Goal: Information Seeking & Learning: Learn about a topic

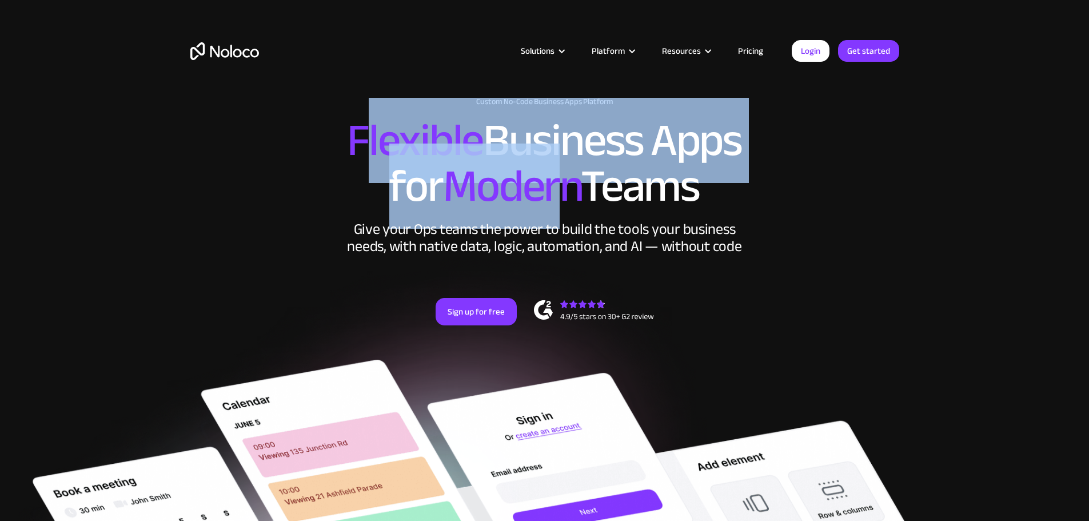
click at [559, 209] on h2 "Flexible Business Apps for Modern Teams" at bounding box center [544, 163] width 709 height 91
click at [551, 229] on span "Modern" at bounding box center [512, 186] width 138 height 85
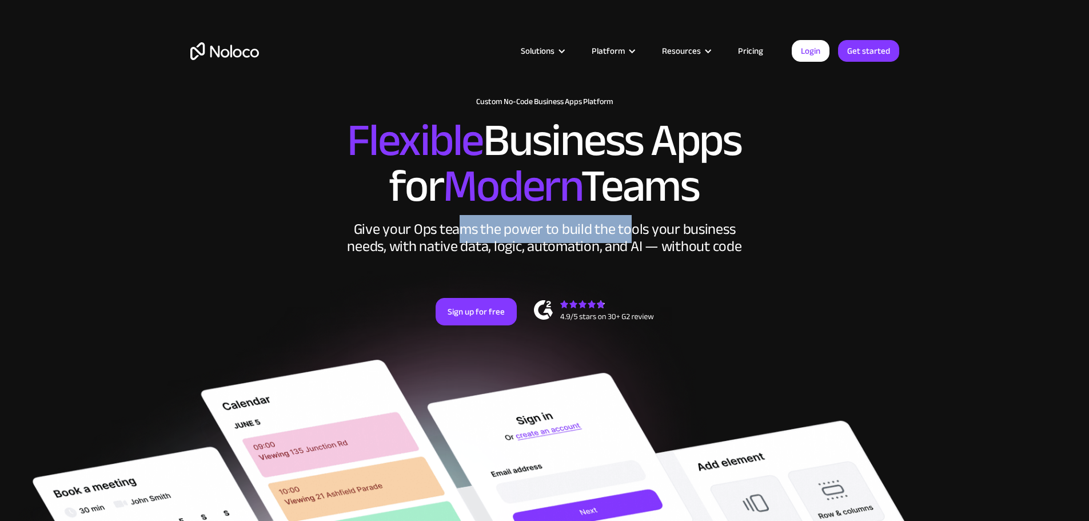
drag, startPoint x: 463, startPoint y: 260, endPoint x: 627, endPoint y: 266, distance: 164.3
click at [627, 255] on div "Give your Ops teams the power to build the tools your business needs, with nati…" at bounding box center [545, 238] width 400 height 34
click at [628, 255] on div "Give your Ops teams the power to build the tools your business needs, with nati…" at bounding box center [545, 238] width 400 height 34
drag, startPoint x: 635, startPoint y: 266, endPoint x: 661, endPoint y: 268, distance: 26.4
click at [661, 255] on div "Give your Ops teams the power to build the tools your business needs, with nati…" at bounding box center [545, 238] width 400 height 34
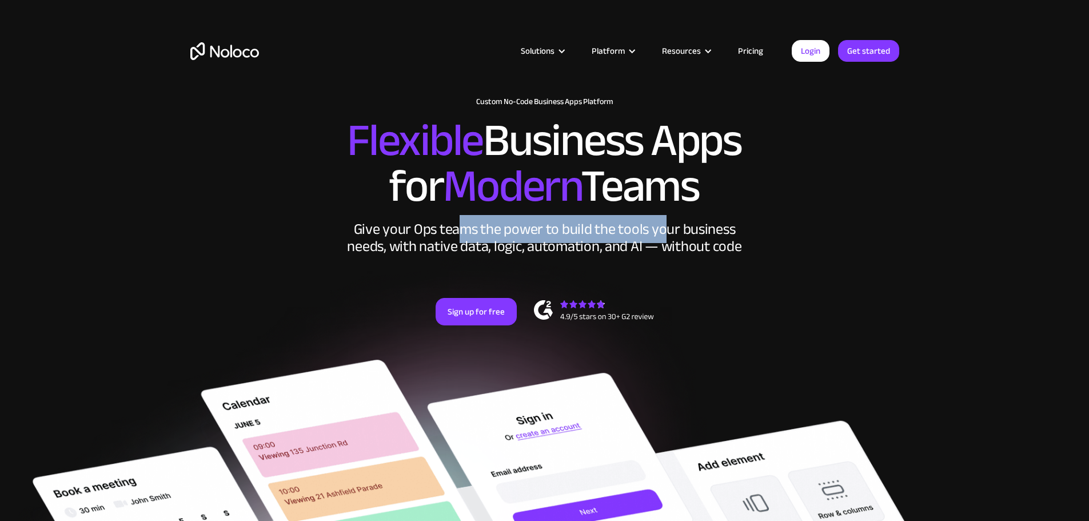
click at [660, 255] on div "Give your Ops teams the power to build the tools your business needs, with nati…" at bounding box center [545, 238] width 400 height 34
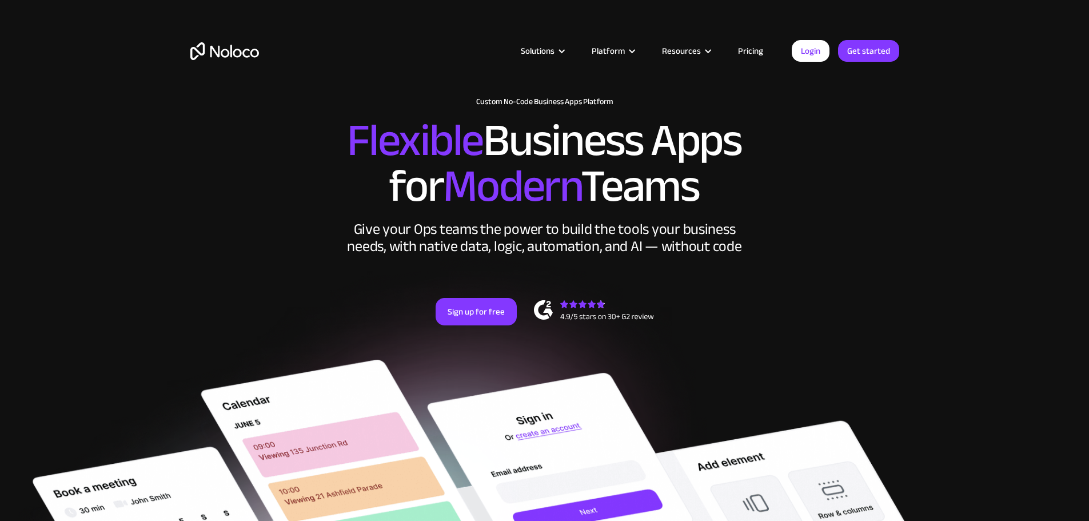
drag, startPoint x: 651, startPoint y: 279, endPoint x: 817, endPoint y: 272, distance: 166.0
click at [666, 255] on div "Give your Ops teams the power to build the tools your business needs, with nati…" at bounding box center [545, 238] width 400 height 34
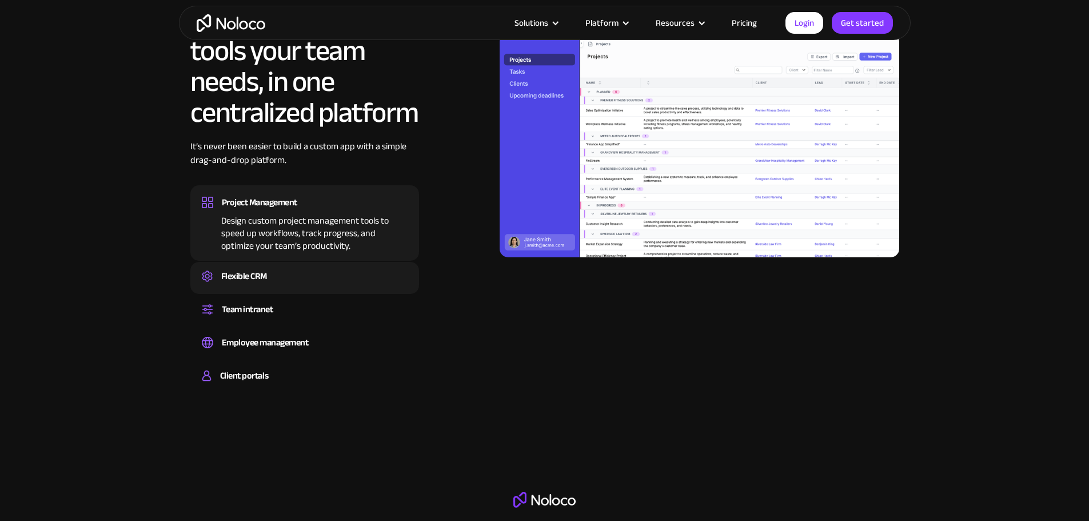
scroll to position [1201, 0]
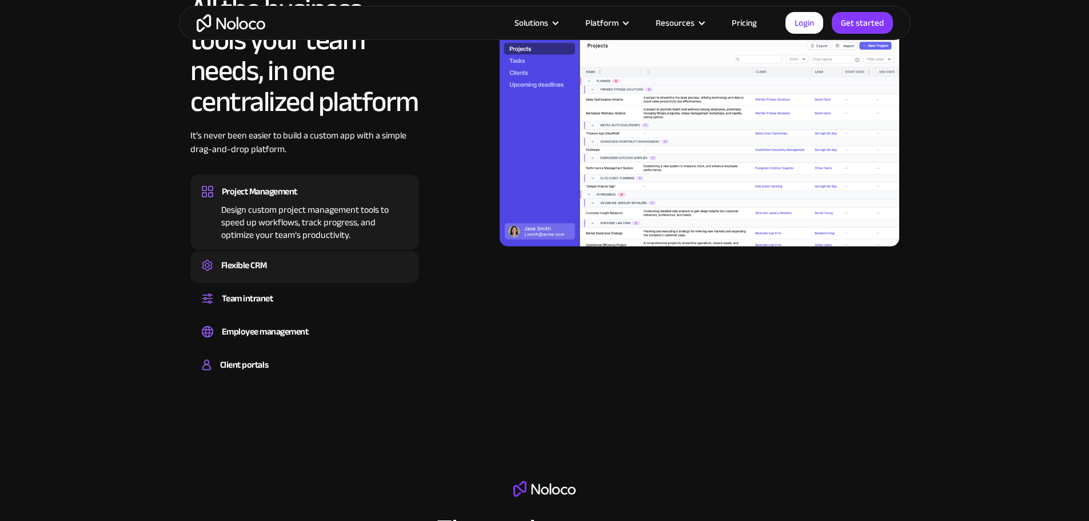
click at [202, 271] on img at bounding box center [207, 265] width 11 height 11
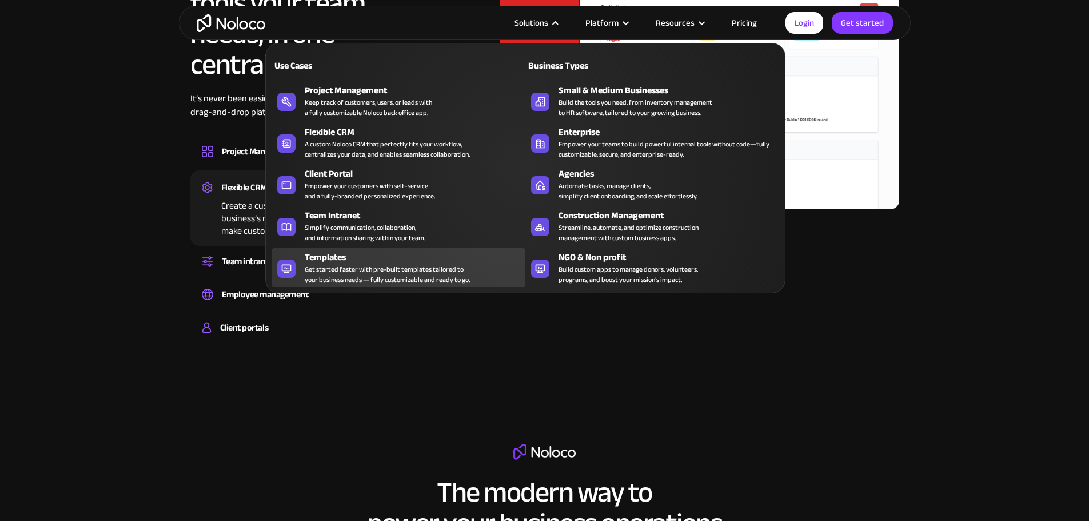
scroll to position [1258, 0]
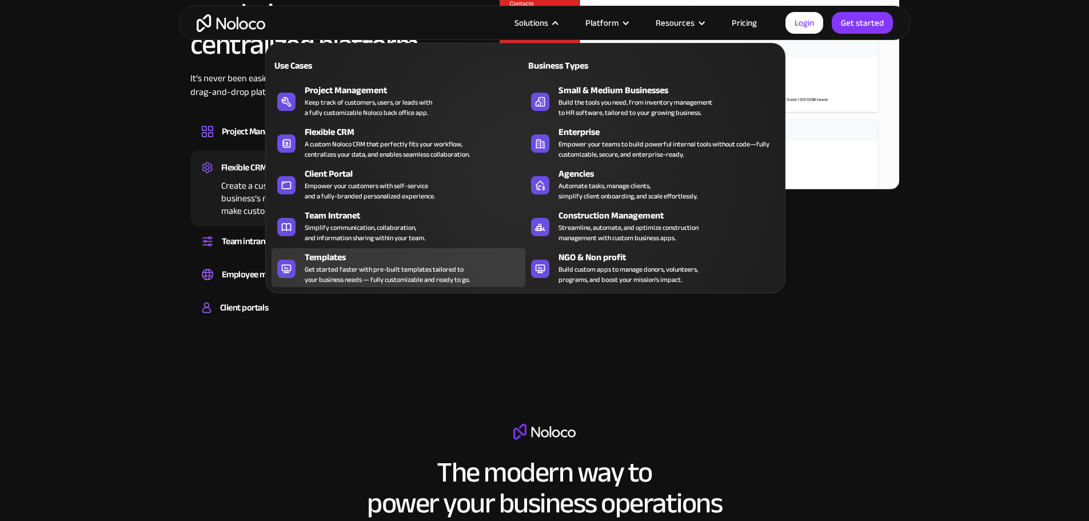
click at [476, 264] on div "Templates" at bounding box center [418, 257] width 226 height 14
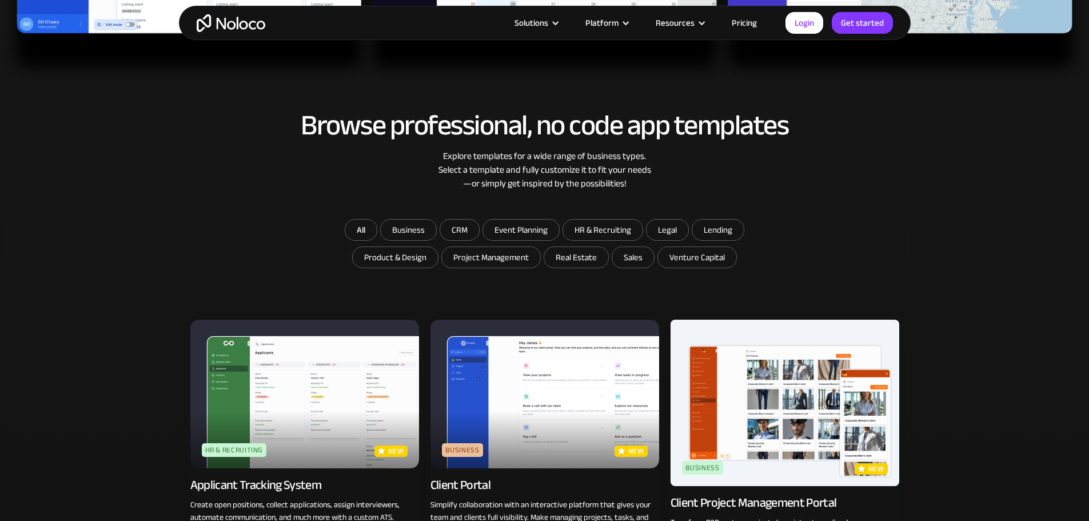
scroll to position [743, 0]
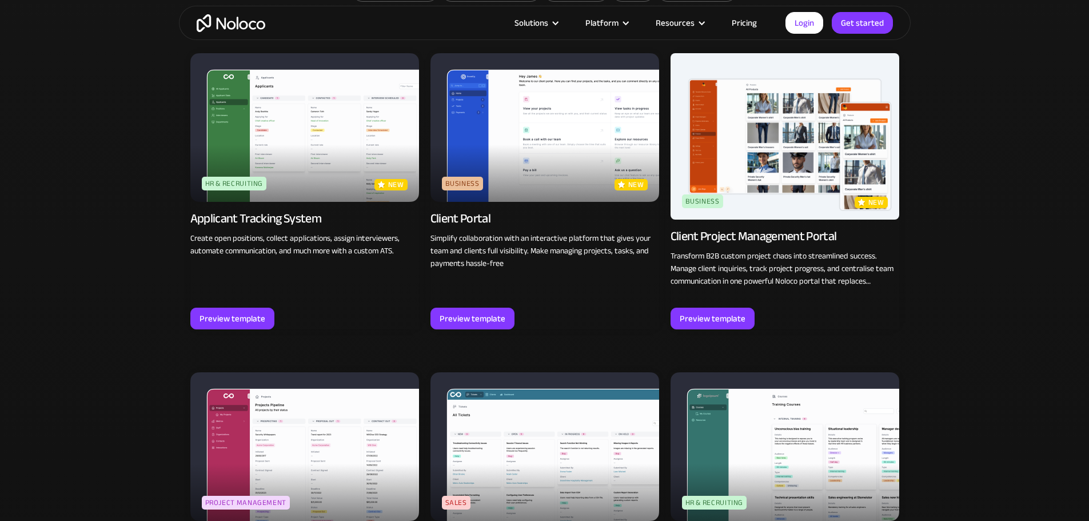
scroll to position [972, 0]
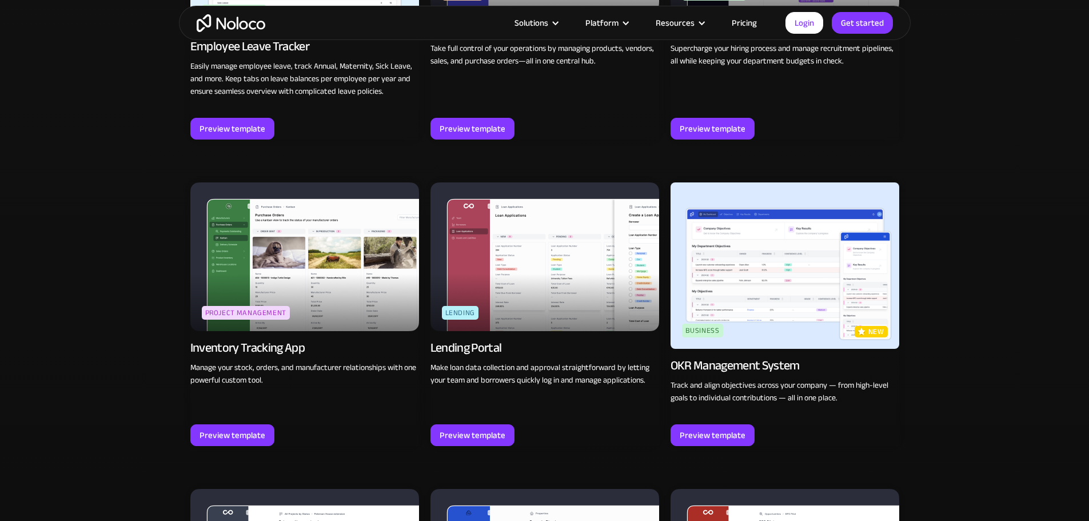
scroll to position [1658, 0]
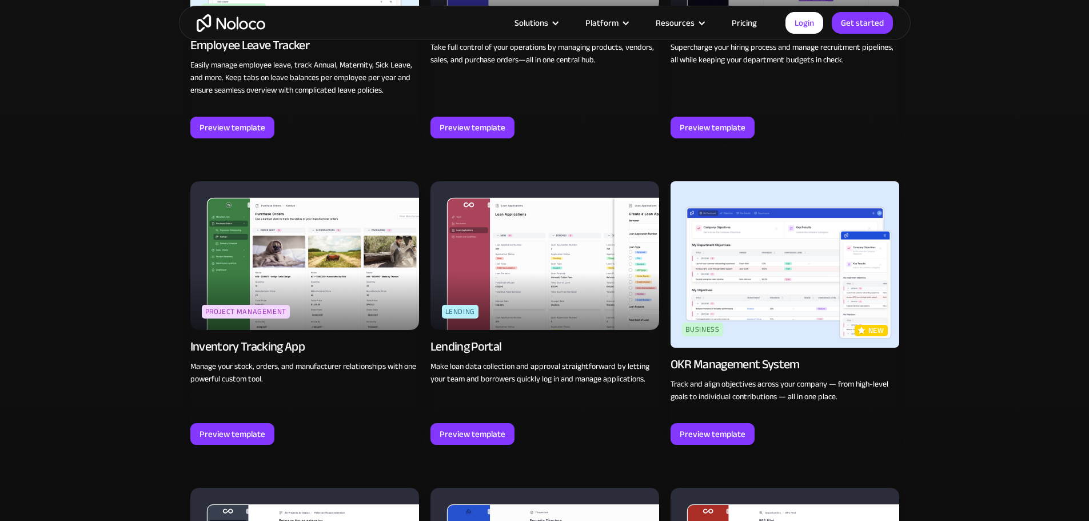
click at [1006, 258] on div "Browse professional, no code app templates Explore templates for a wide range o…" at bounding box center [544, 504] width 1089 height 2968
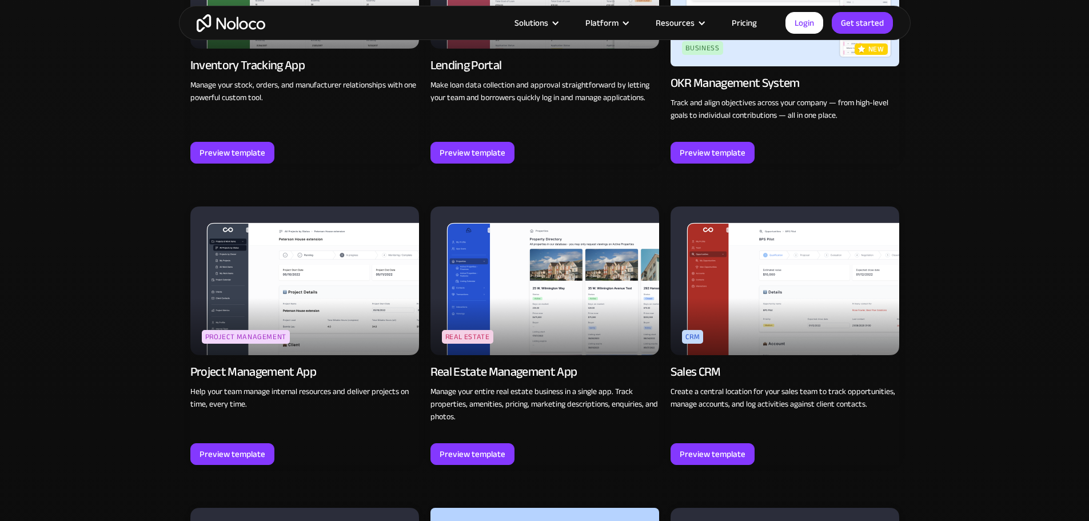
scroll to position [1944, 0]
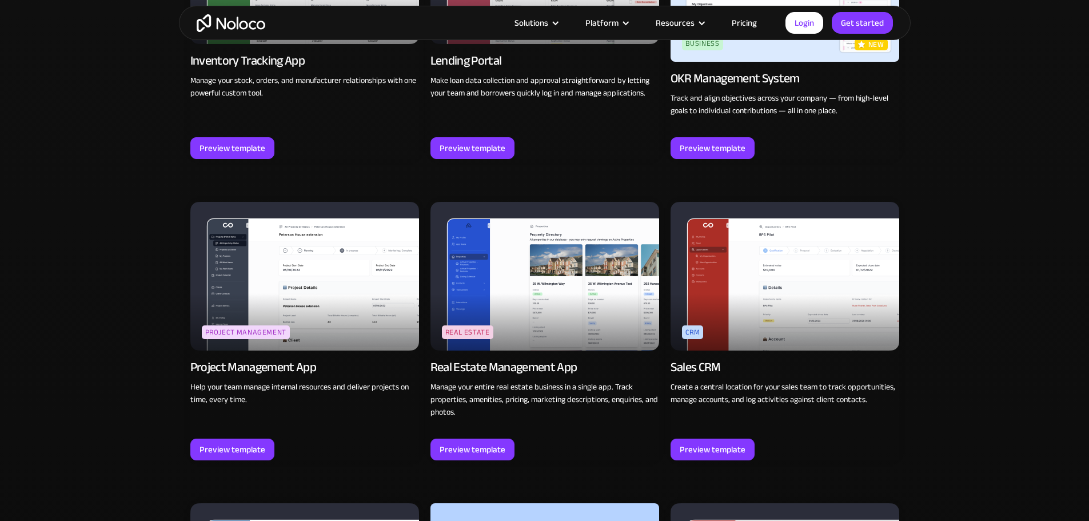
click at [1009, 256] on div "Browse professional, no code app templates Explore templates for a wide range o…" at bounding box center [544, 219] width 1089 height 2968
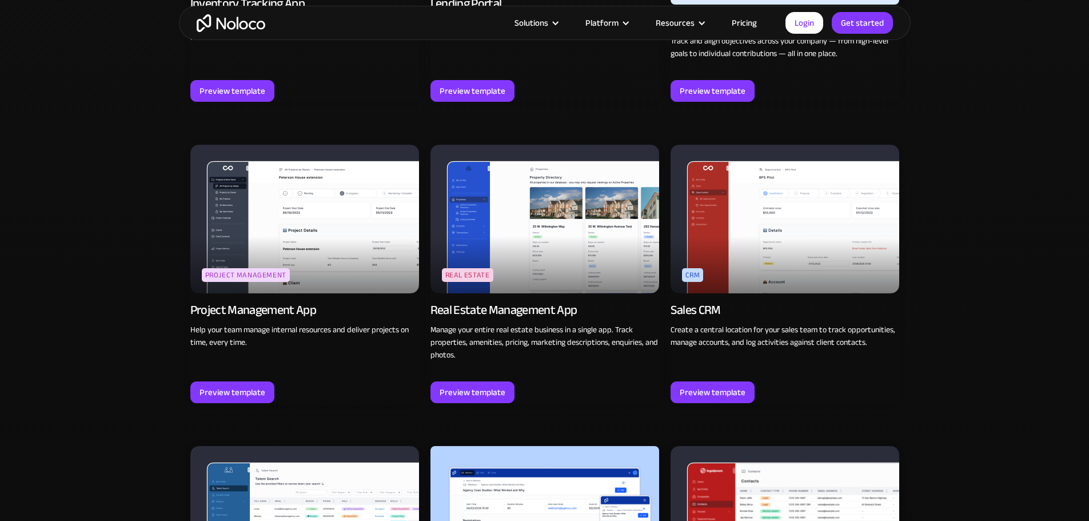
click at [1009, 256] on div "Browse professional, no code app templates Explore templates for a wide range o…" at bounding box center [544, 161] width 1089 height 2968
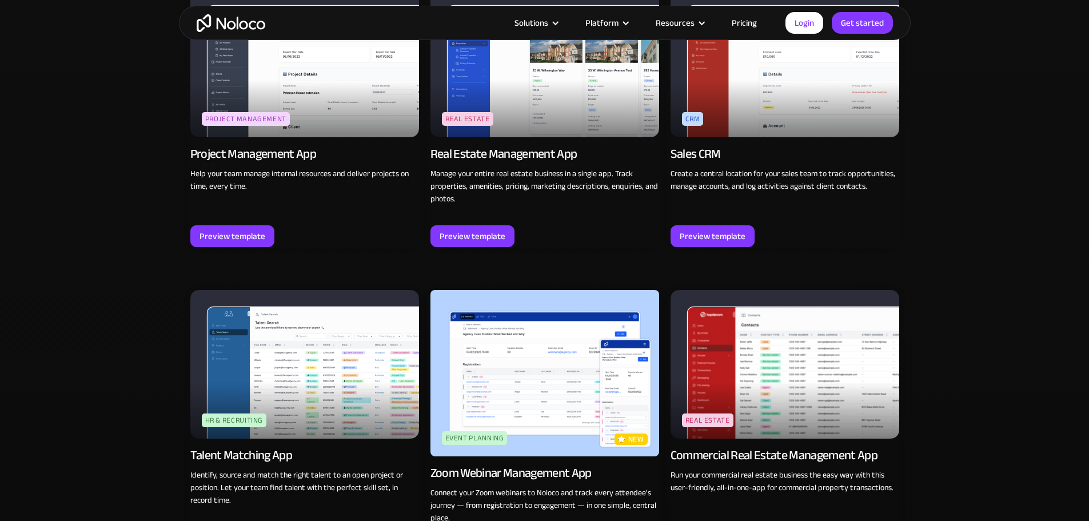
scroll to position [2173, 0]
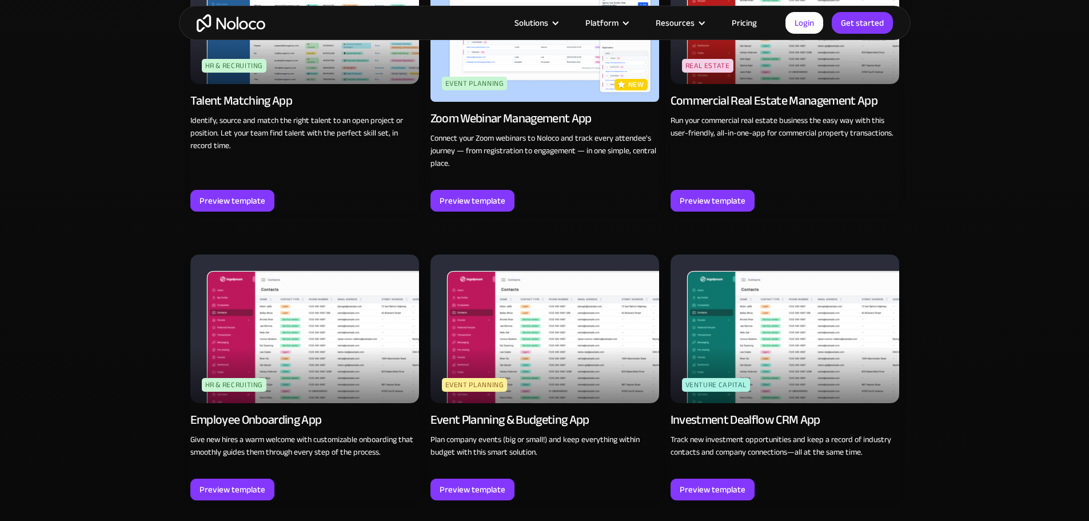
scroll to position [2516, 0]
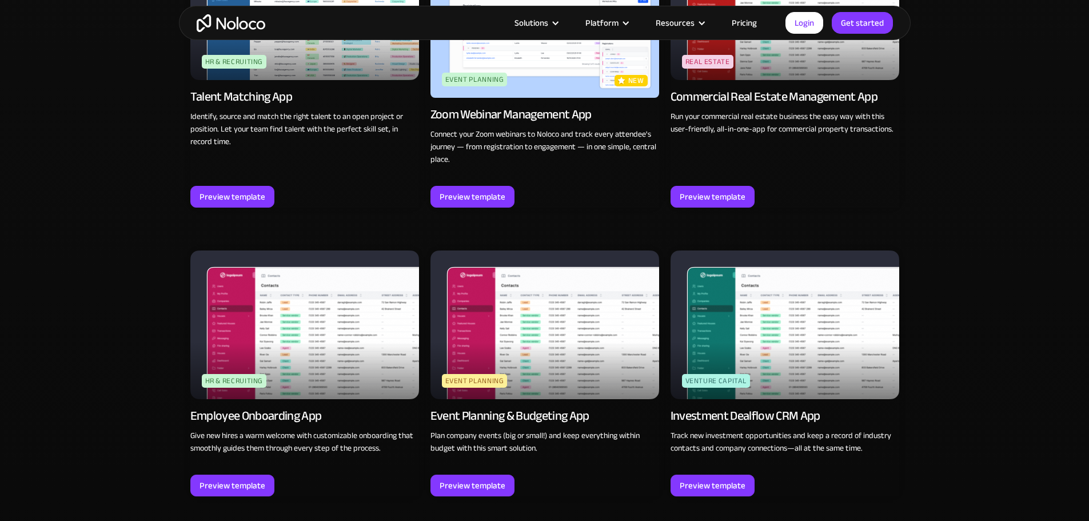
click at [397, 371] on img at bounding box center [304, 324] width 229 height 149
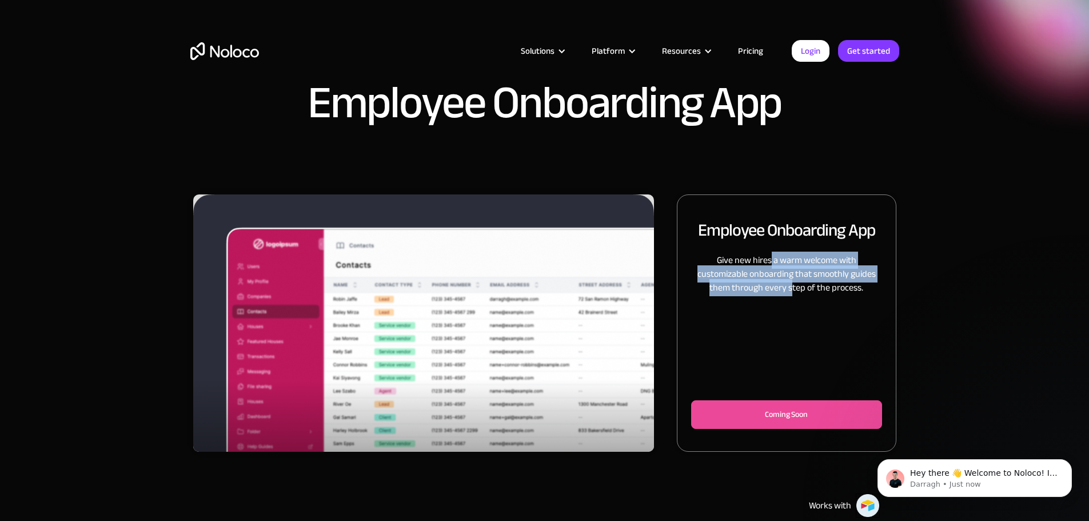
drag, startPoint x: 742, startPoint y: 293, endPoint x: 792, endPoint y: 333, distance: 64.3
click at [792, 294] on p "Give new hires a warm welcome with customizable onboarding that smoothly guides…" at bounding box center [786, 273] width 190 height 41
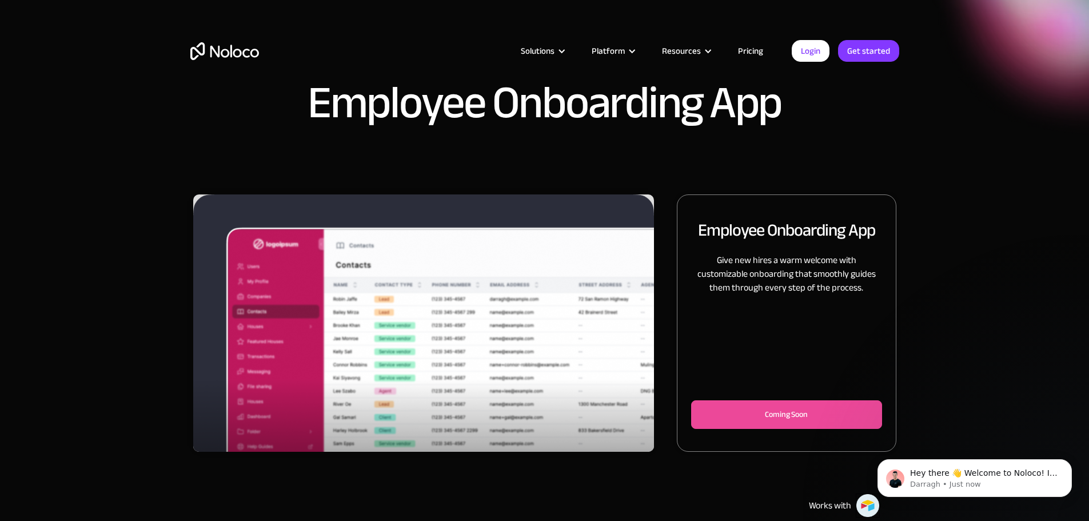
click at [883, 344] on div "Employee Onboarding App Give new hires a warm welcome with customizable onboard…" at bounding box center [545, 334] width 732 height 280
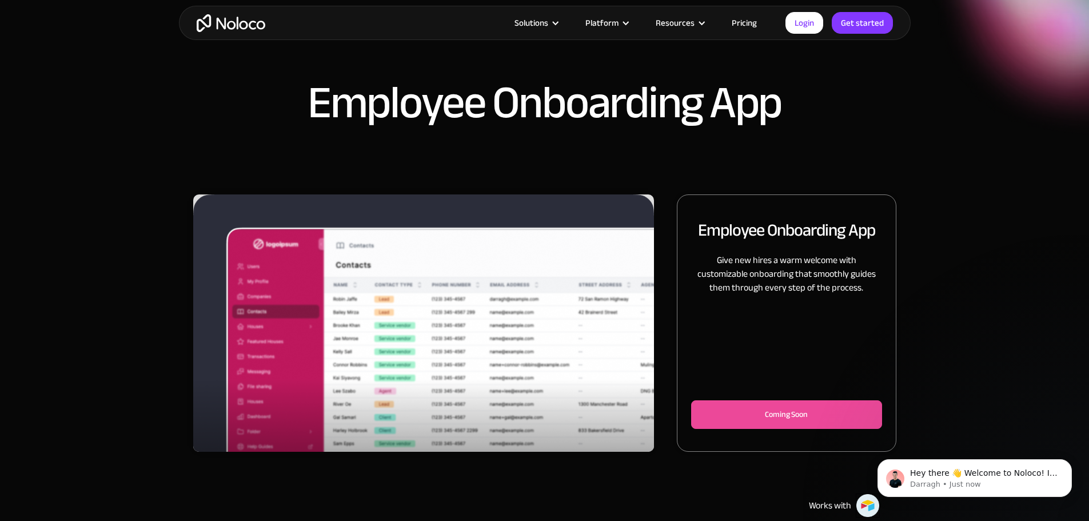
scroll to position [172, 0]
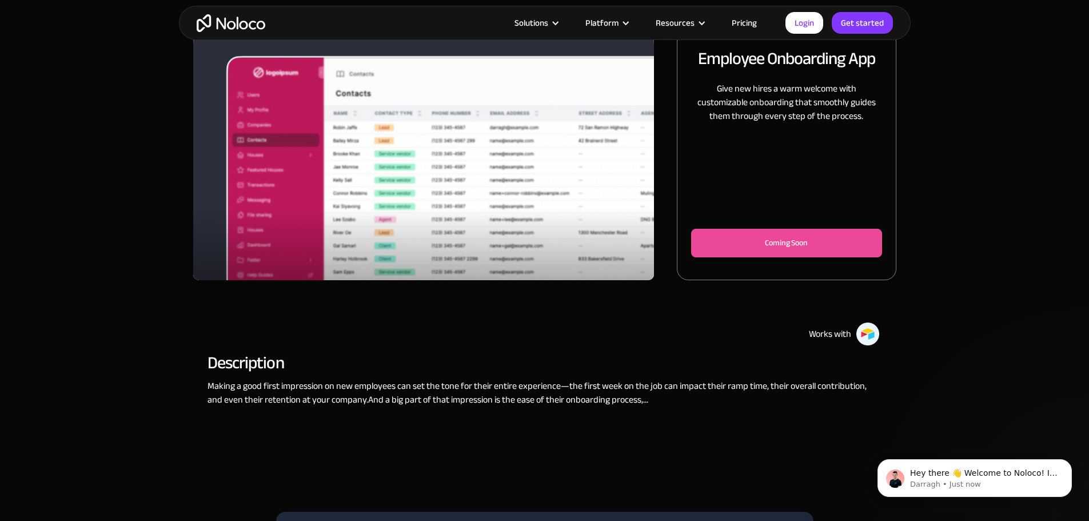
click at [954, 336] on div "Employee Onboarding App Give new hires a warm welcome with customizable onboard…" at bounding box center [544, 244] width 1089 height 443
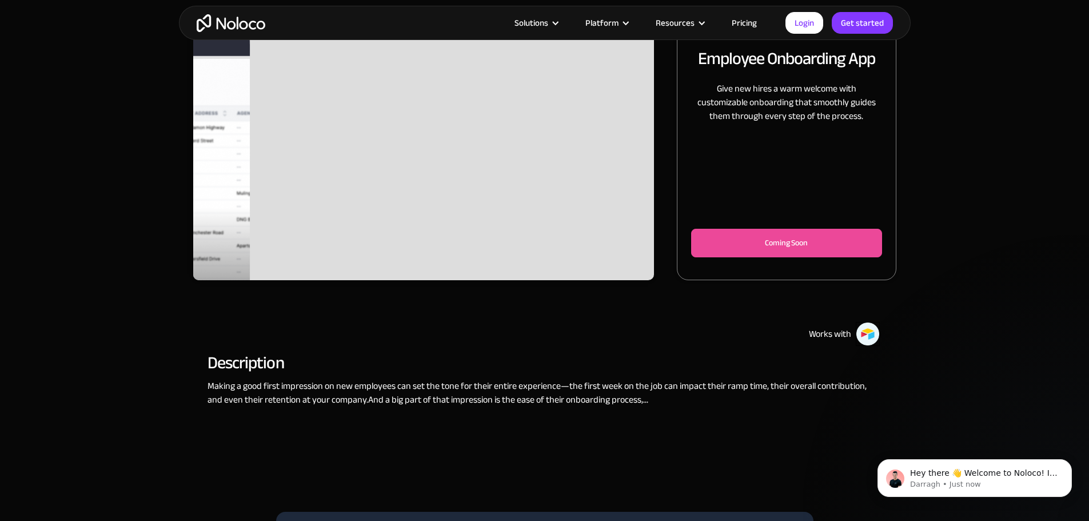
click at [954, 336] on div "Slide 2 of 2. Employee Onboarding App Give new hires a warm welcome with custom…" at bounding box center [544, 244] width 1089 height 443
click at [924, 359] on div "Slide 2 of 2. Employee Onboarding App Give new hires a warm welcome with custom…" at bounding box center [544, 244] width 1089 height 443
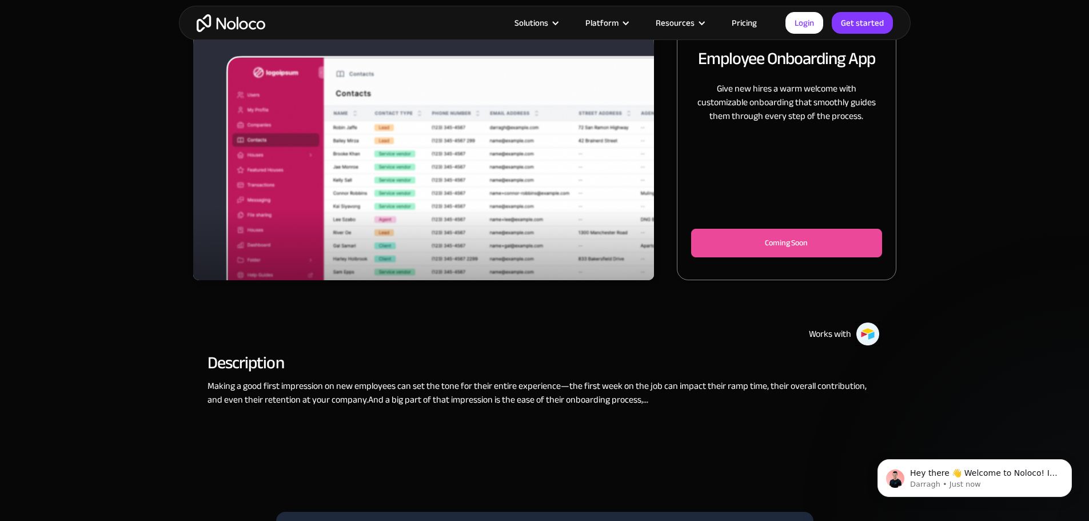
click at [994, 109] on div "Slide 1 of 2. Employee Onboarding App Give new hires a warm welcome with custom…" at bounding box center [544, 244] width 1089 height 443
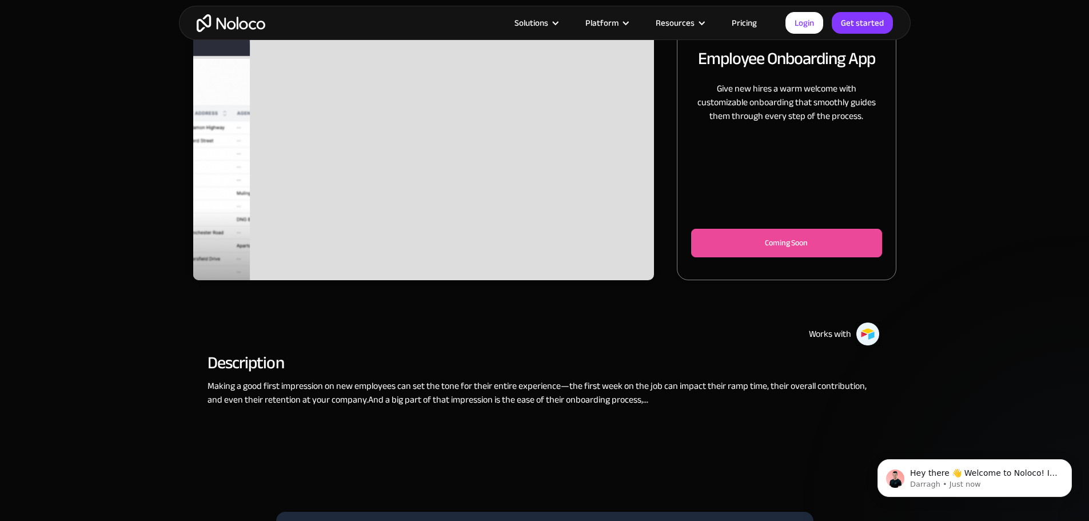
click at [991, 109] on div "Slide 2 of 2. Employee Onboarding App Give new hires a warm welcome with custom…" at bounding box center [544, 244] width 1089 height 443
click at [740, 15] on link "Pricing" at bounding box center [745, 22] width 54 height 15
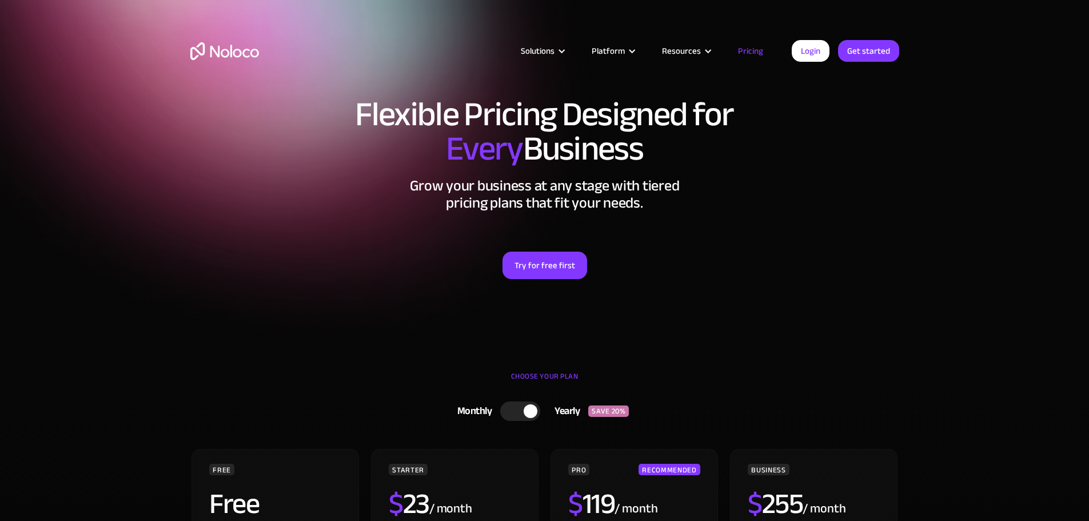
click at [1007, 252] on section "Flexible Pricing Designed for Every Business Grow your business at any stage wi…" at bounding box center [544, 178] width 1089 height 356
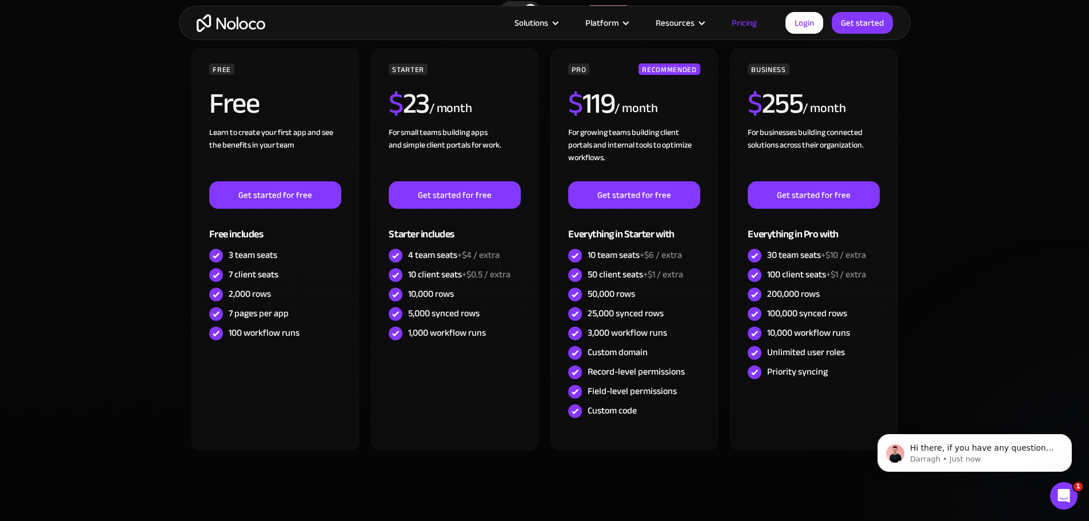
click at [1013, 249] on section "CHOOSE YOUR PLAN Monthly Yearly SAVE 20% Monthly Yearly SAVE 20% FREE Free Lear…" at bounding box center [544, 256] width 1089 height 600
click at [999, 254] on section "CHOOSE YOUR PLAN Monthly Yearly SAVE 20% Monthly Yearly SAVE 20% FREE Free Lear…" at bounding box center [544, 256] width 1089 height 600
click at [998, 254] on section "CHOOSE YOUR PLAN Monthly Yearly SAVE 20% Monthly Yearly SAVE 20% FREE Free Lear…" at bounding box center [544, 256] width 1089 height 600
click at [996, 255] on section "CHOOSE YOUR PLAN Monthly Yearly SAVE 20% Monthly Yearly SAVE 20% FREE Free Lear…" at bounding box center [544, 256] width 1089 height 600
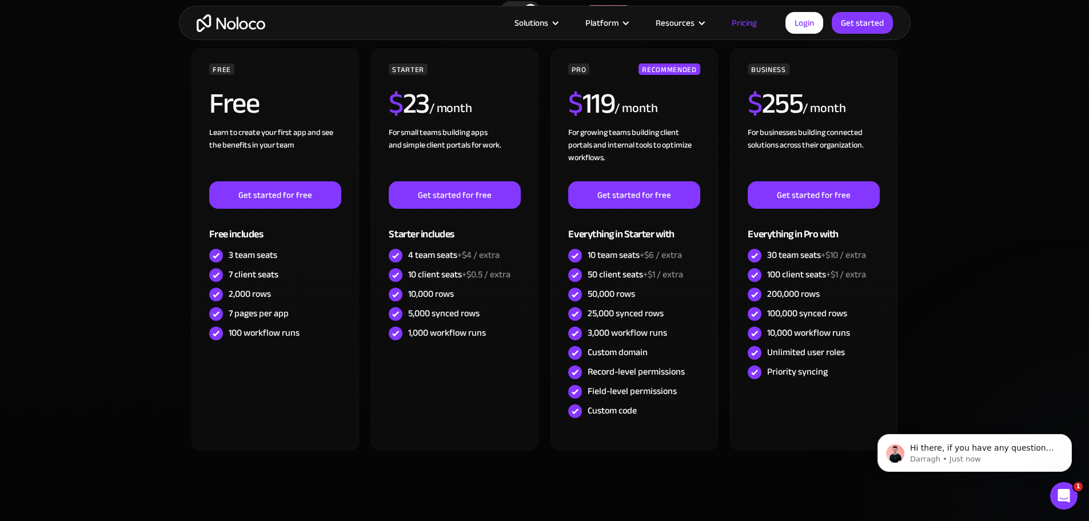
click at [994, 257] on section "CHOOSE YOUR PLAN Monthly Yearly SAVE 20% Monthly Yearly SAVE 20% FREE Free Lear…" at bounding box center [544, 256] width 1089 height 600
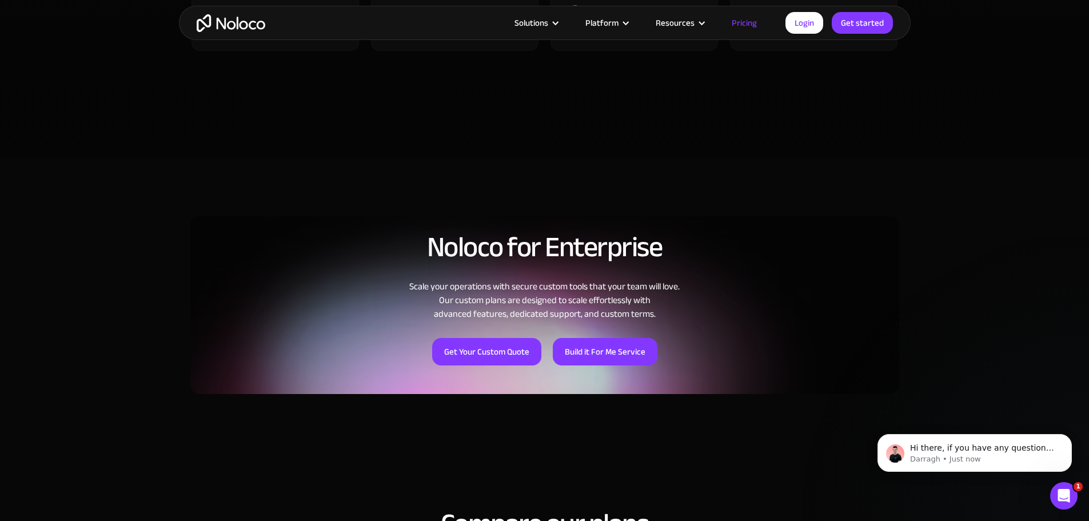
scroll to position [801, 0]
click at [991, 268] on section "Noloco for Enterprise Scale your operations with secure custom tools that your …" at bounding box center [544, 308] width 1089 height 305
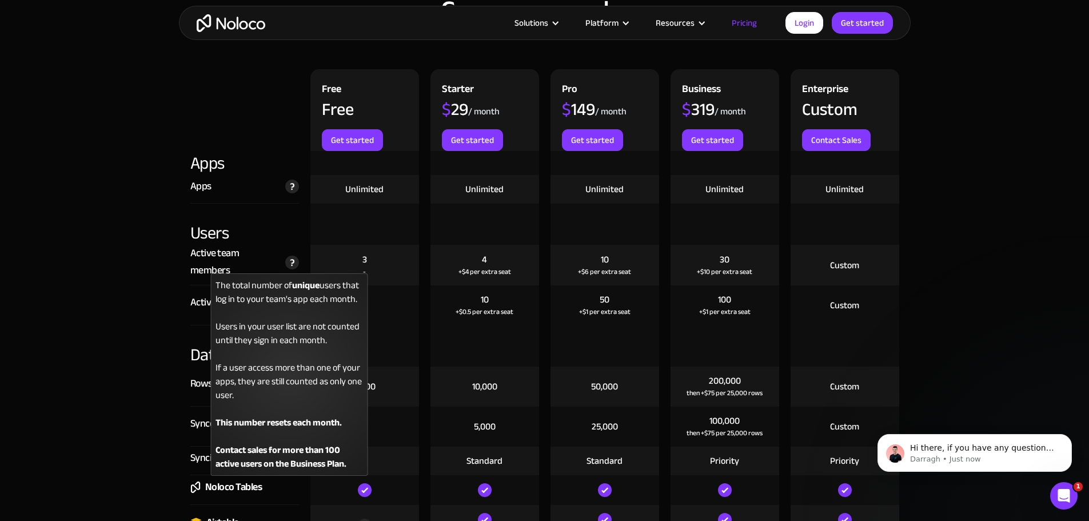
scroll to position [1315, 0]
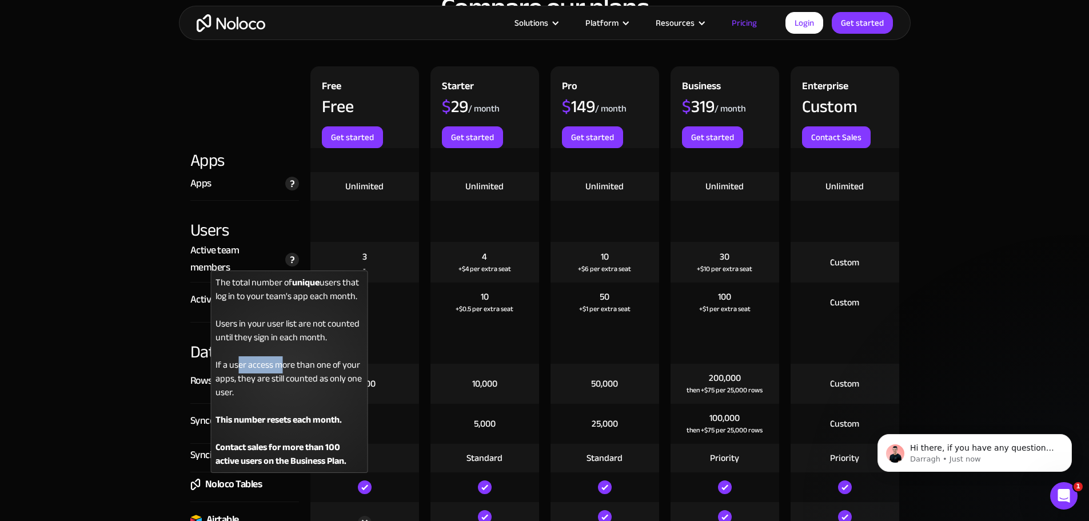
drag, startPoint x: 237, startPoint y: 363, endPoint x: 282, endPoint y: 363, distance: 45.2
click at [282, 363] on div "The total number of unique users that log in to your team's app each month. Use…" at bounding box center [288, 371] width 157 height 202
drag, startPoint x: 265, startPoint y: 375, endPoint x: 297, endPoint y: 375, distance: 32.0
click at [297, 375] on div "The total number of unique users that log in to your team's app each month. Use…" at bounding box center [288, 371] width 157 height 202
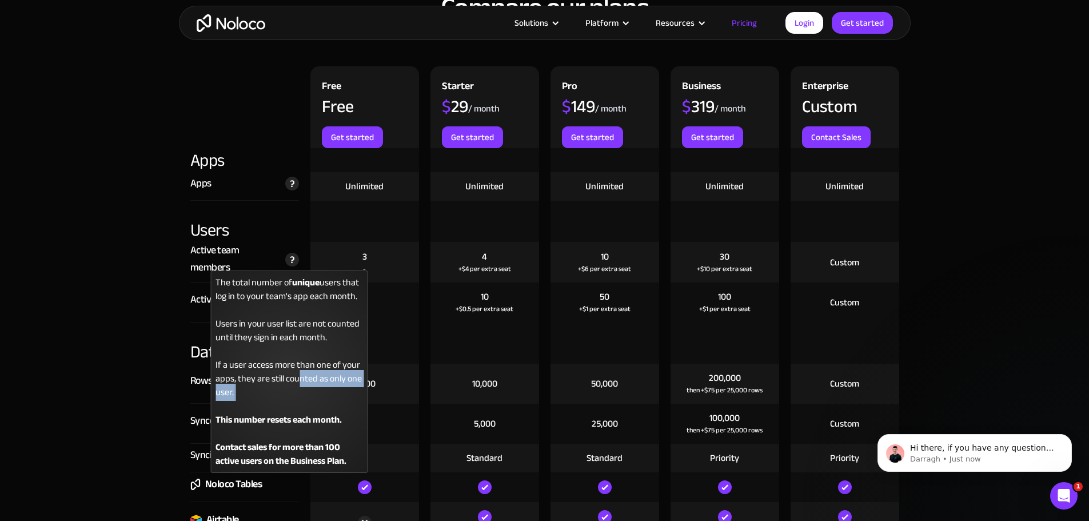
drag, startPoint x: 297, startPoint y: 375, endPoint x: 299, endPoint y: 408, distance: 33.2
click at [299, 408] on div "The total number of unique users that log in to your team's app each month. Use…" at bounding box center [288, 371] width 157 height 202
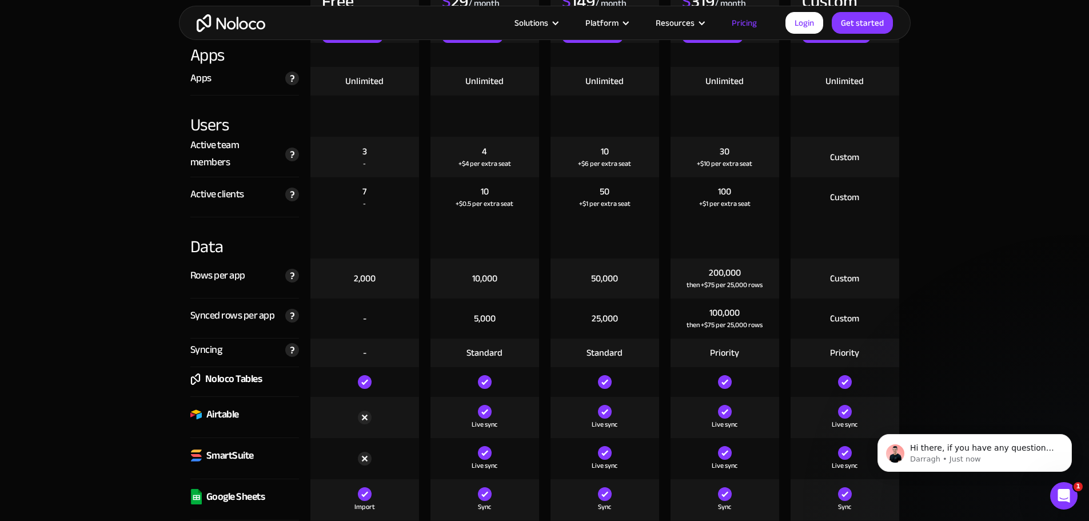
scroll to position [1544, 0]
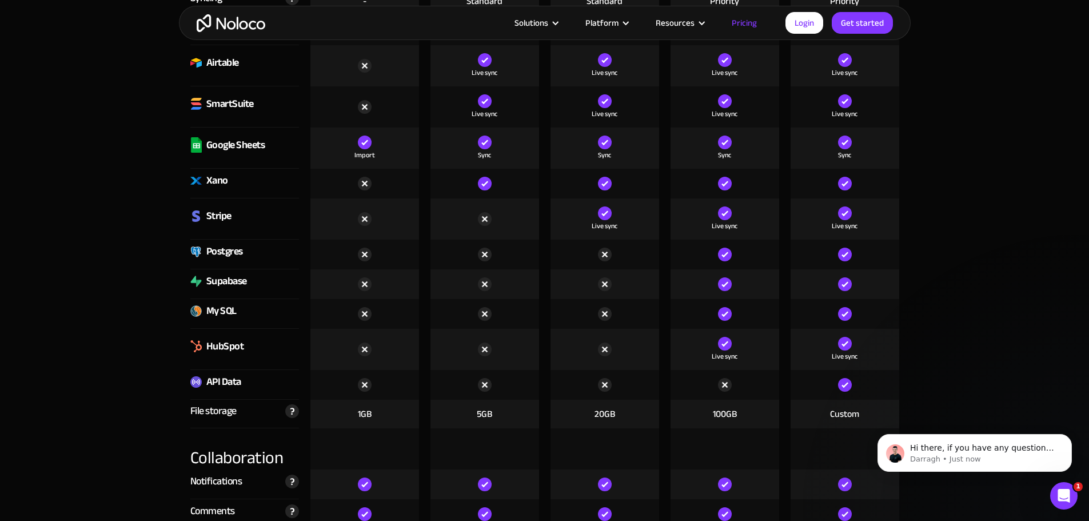
scroll to position [1773, 0]
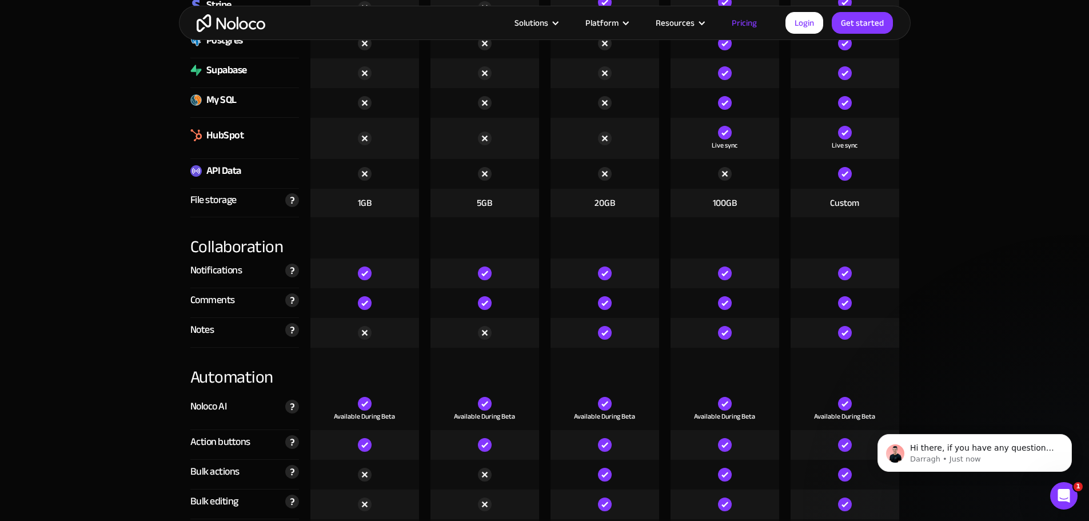
scroll to position [2001, 0]
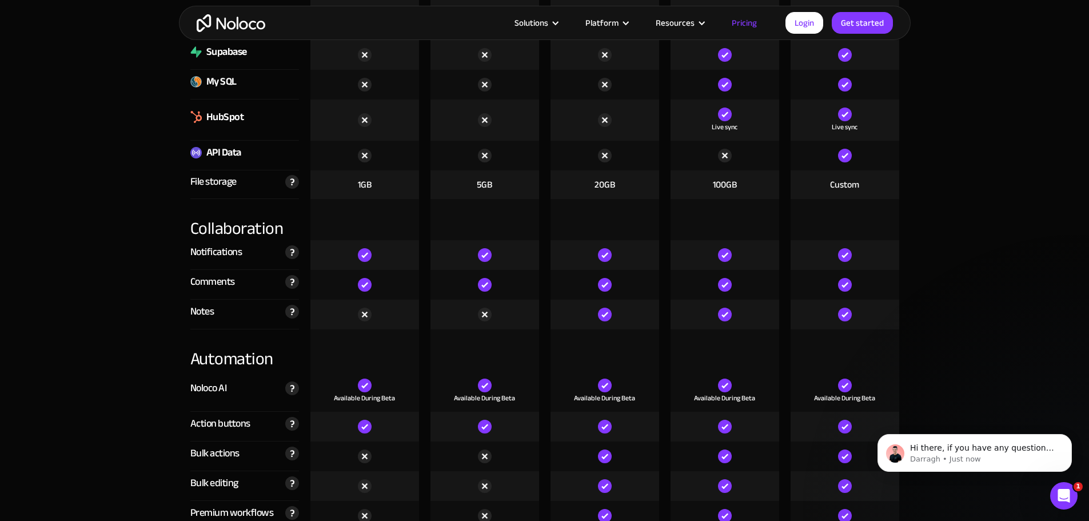
drag, startPoint x: 94, startPoint y: 286, endPoint x: 94, endPoint y: 278, distance: 7.5
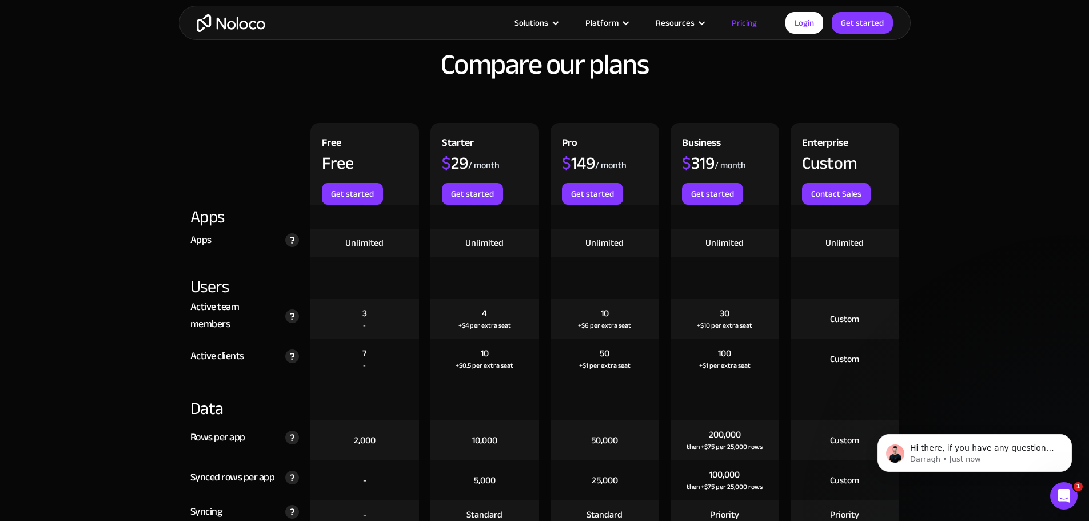
scroll to position [1258, 0]
drag, startPoint x: 101, startPoint y: 296, endPoint x: 76, endPoint y: 309, distance: 28.2
